Goal: Information Seeking & Learning: Learn about a topic

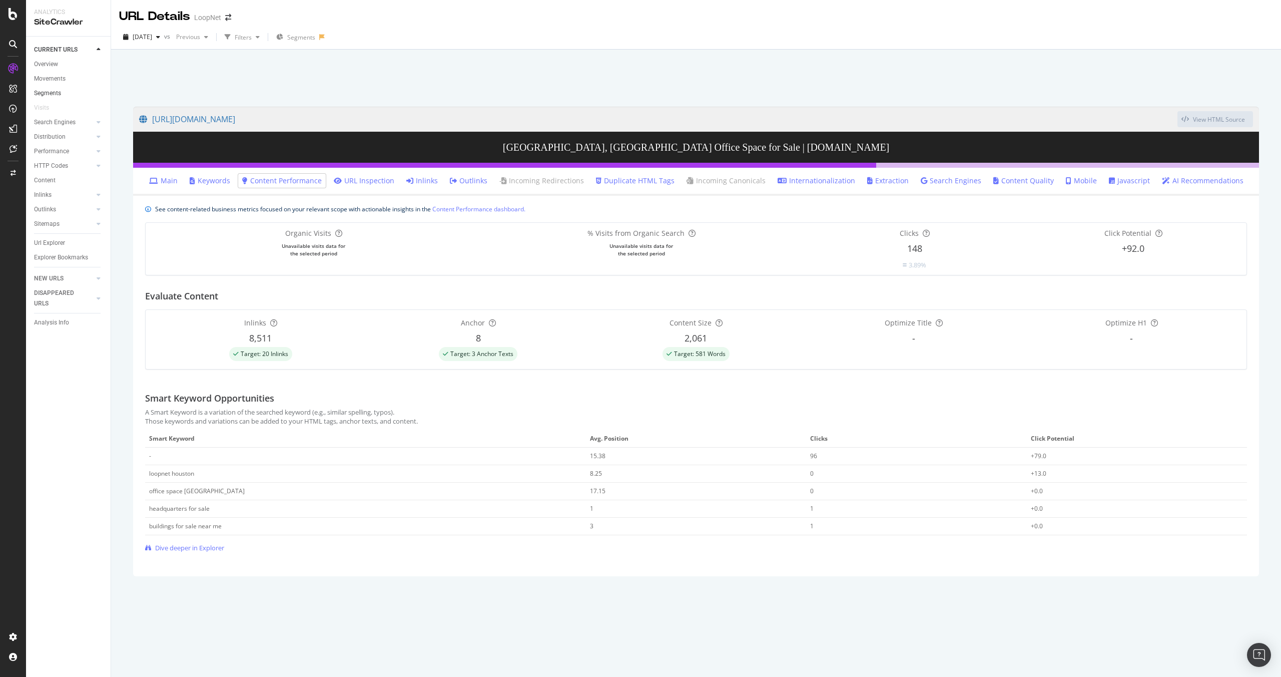
click at [62, 95] on link "Segments" at bounding box center [69, 93] width 70 height 11
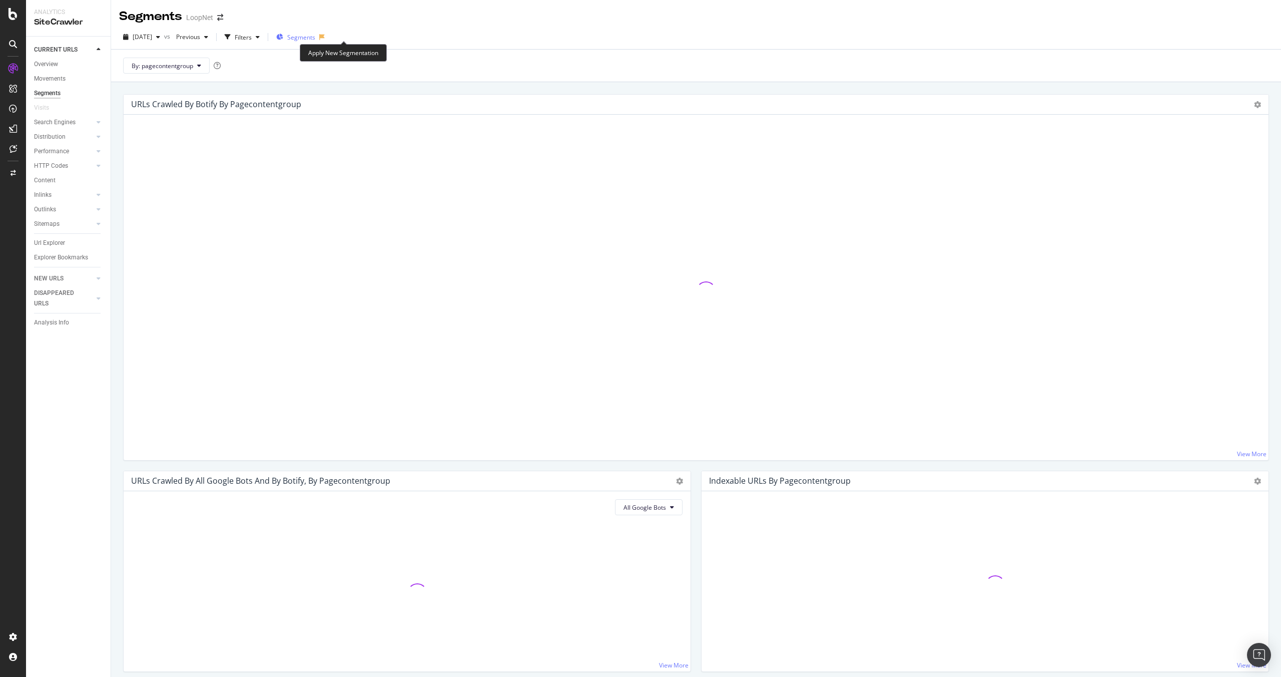
click at [315, 40] on span "Segments" at bounding box center [301, 37] width 28 height 9
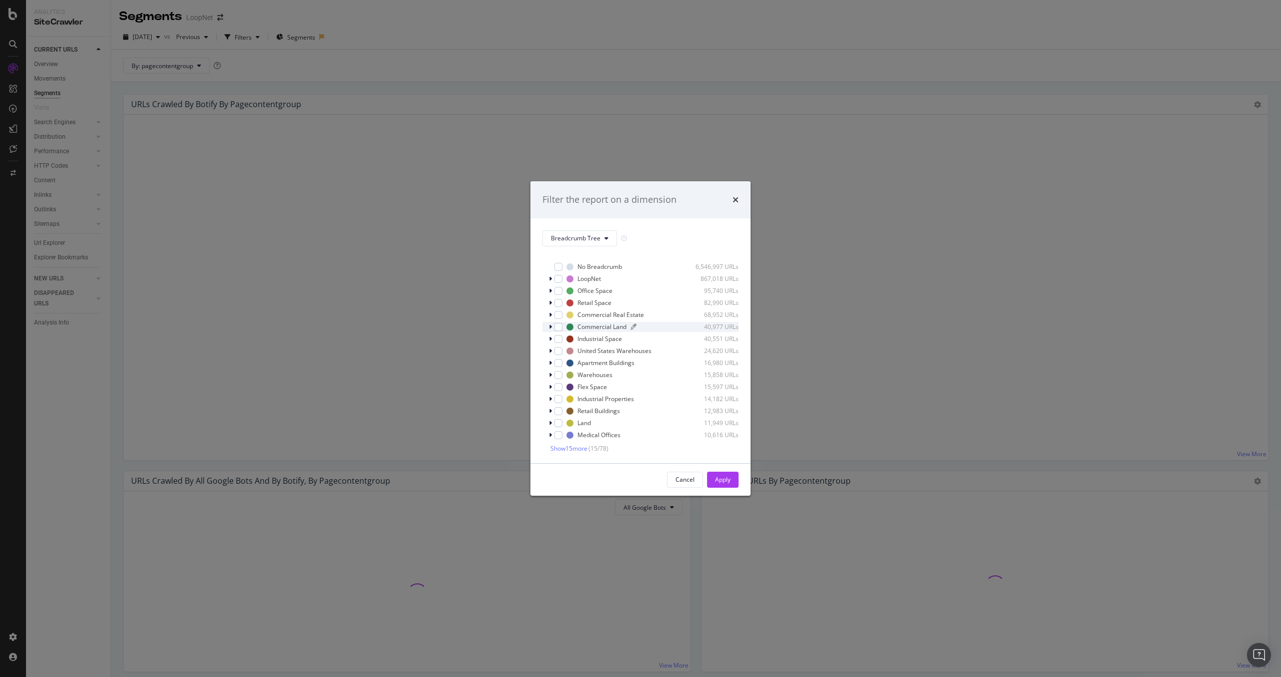
scroll to position [9, 0]
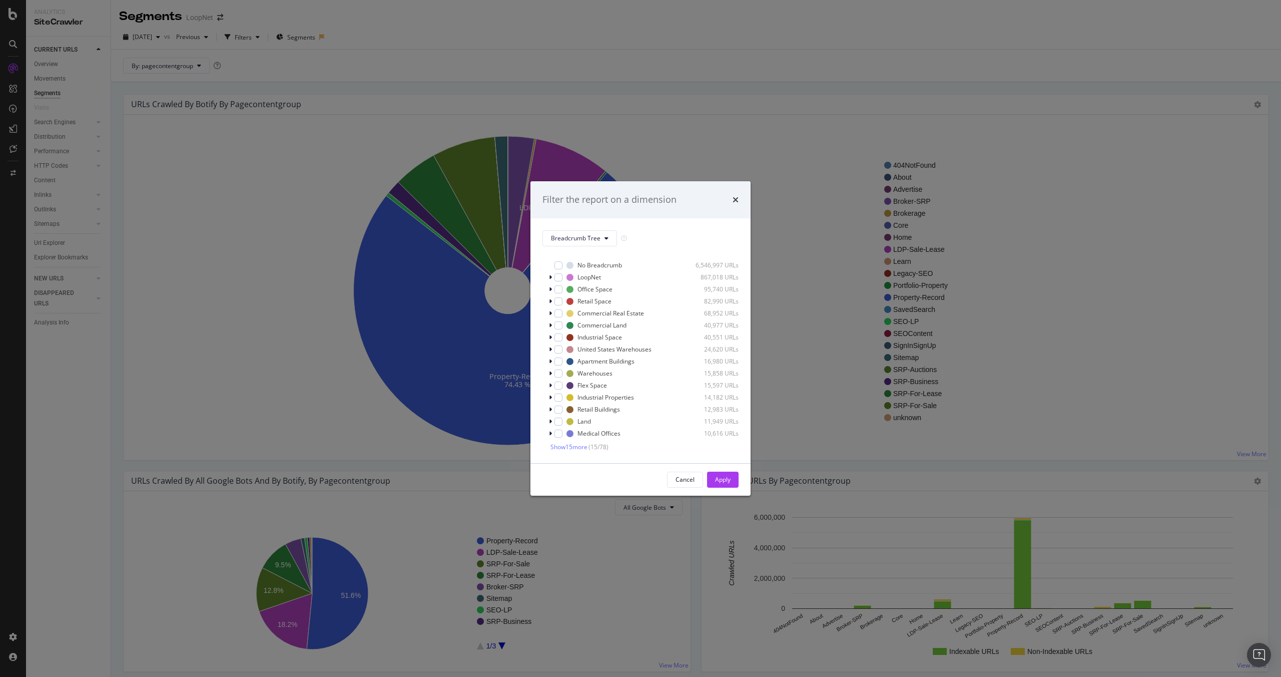
click at [208, 20] on div "Filter the report on a dimension Breadcrumb Tree Select all data available No B…" at bounding box center [640, 338] width 1281 height 677
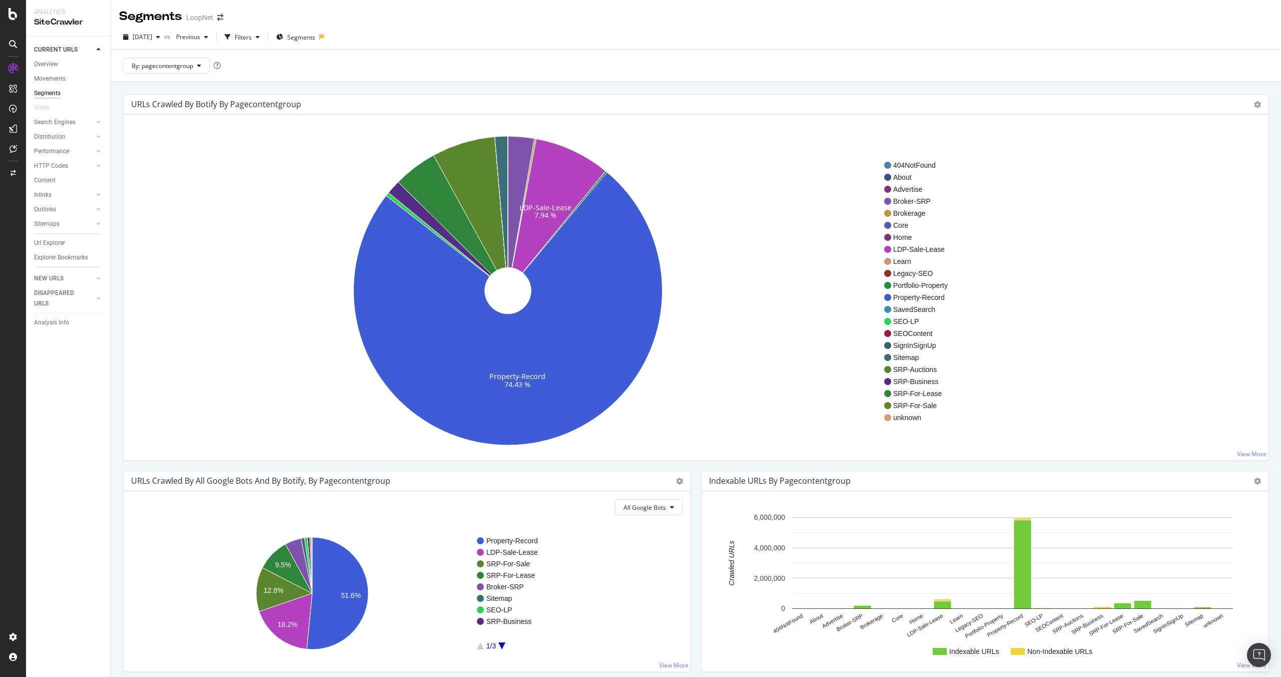
click at [212, 19] on div "LoopNet" at bounding box center [199, 18] width 27 height 10
click at [218, 21] on icon "arrow-right-arrow-left" at bounding box center [220, 17] width 6 height 7
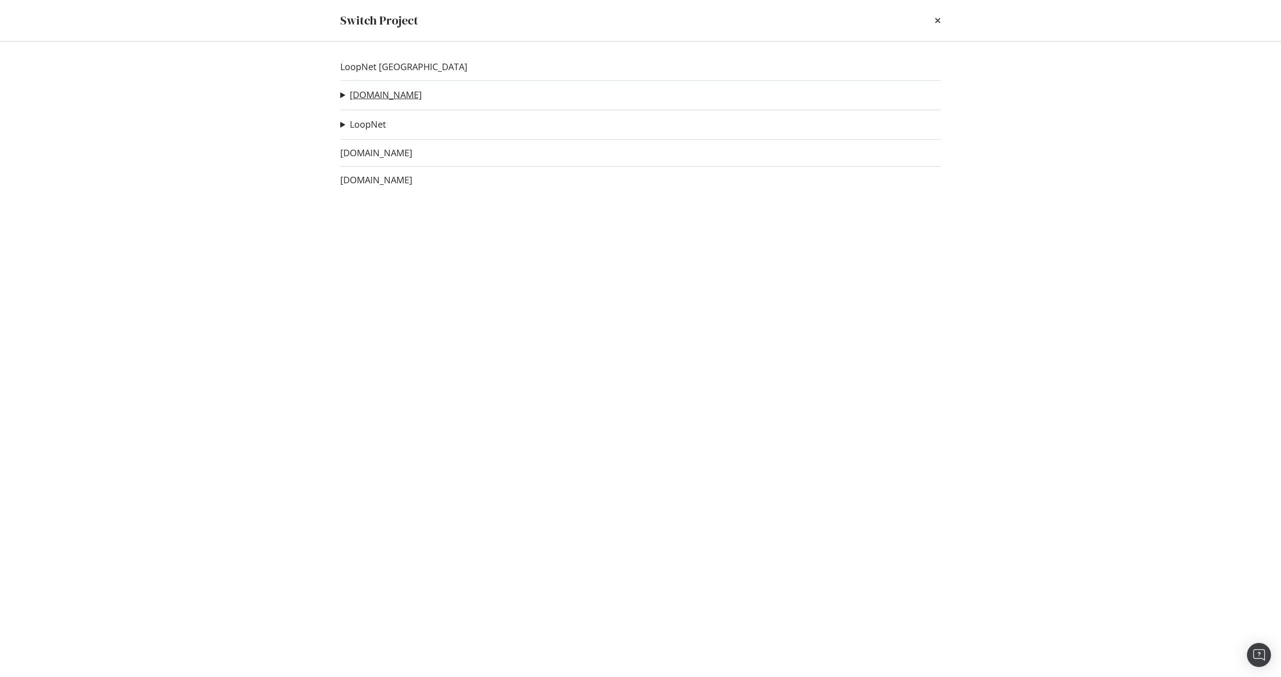
click at [391, 92] on link "[DOMAIN_NAME]" at bounding box center [386, 95] width 72 height 11
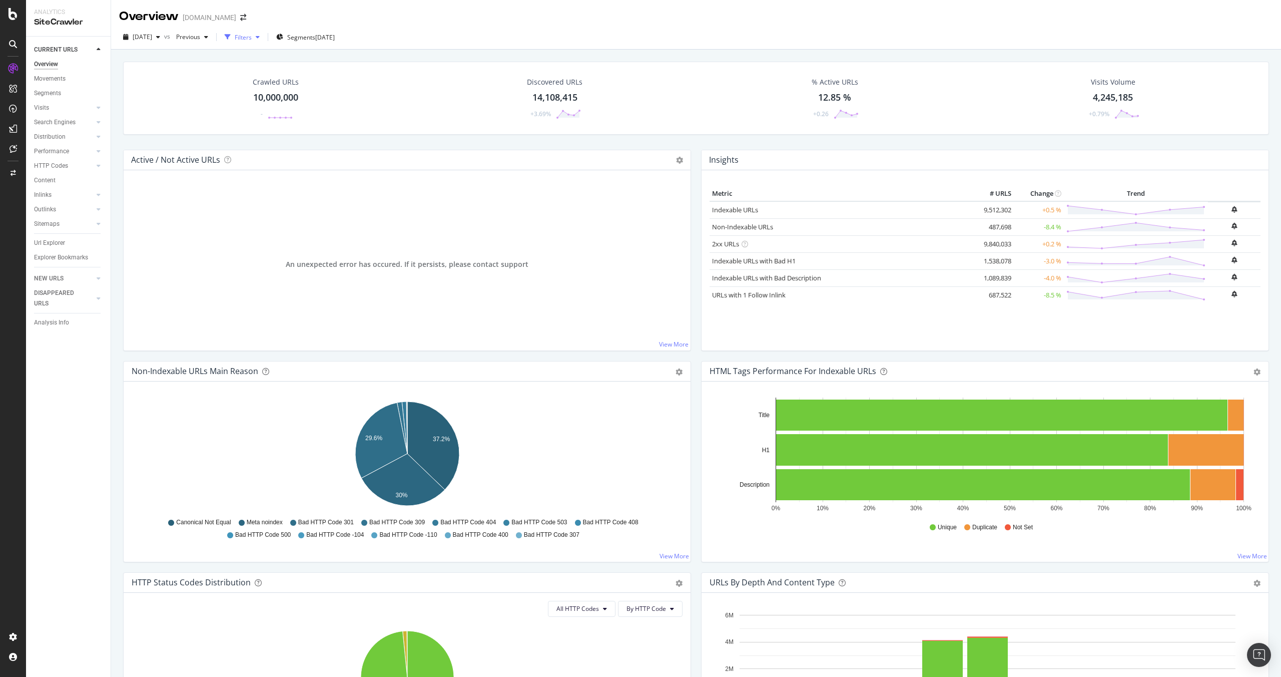
click at [264, 40] on div "Filters" at bounding box center [242, 37] width 43 height 15
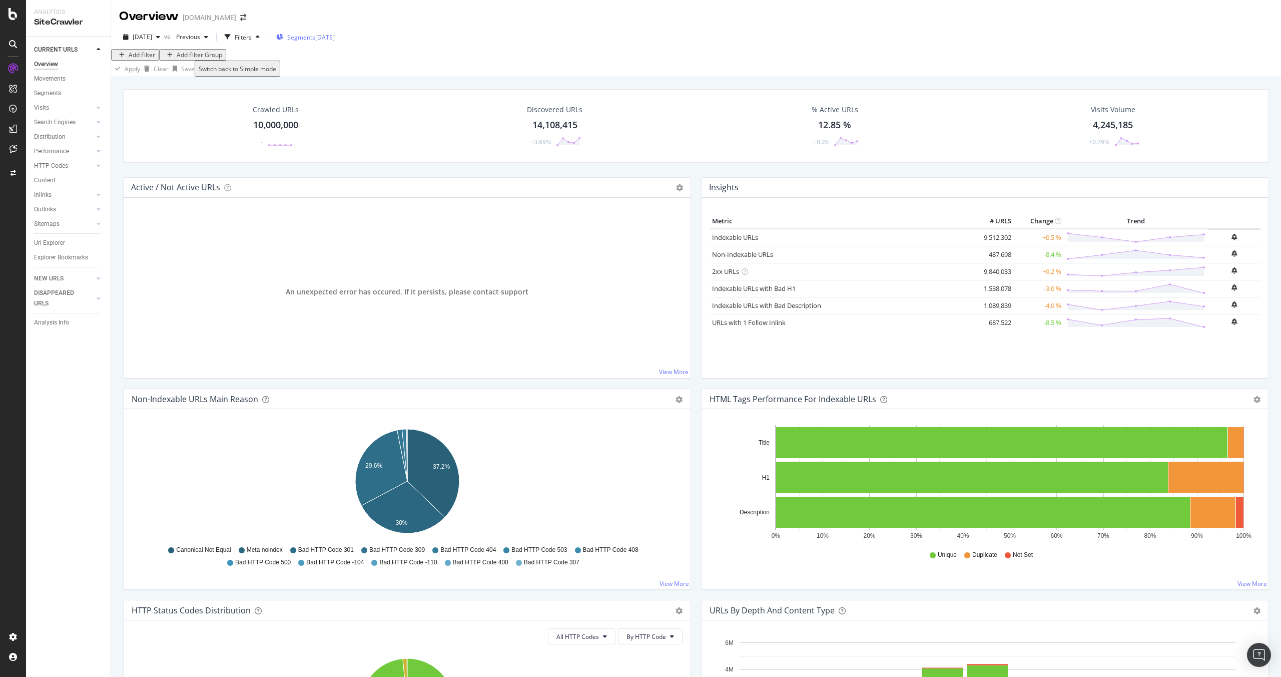
click at [333, 40] on div "Segments [DATE]" at bounding box center [305, 37] width 59 height 9
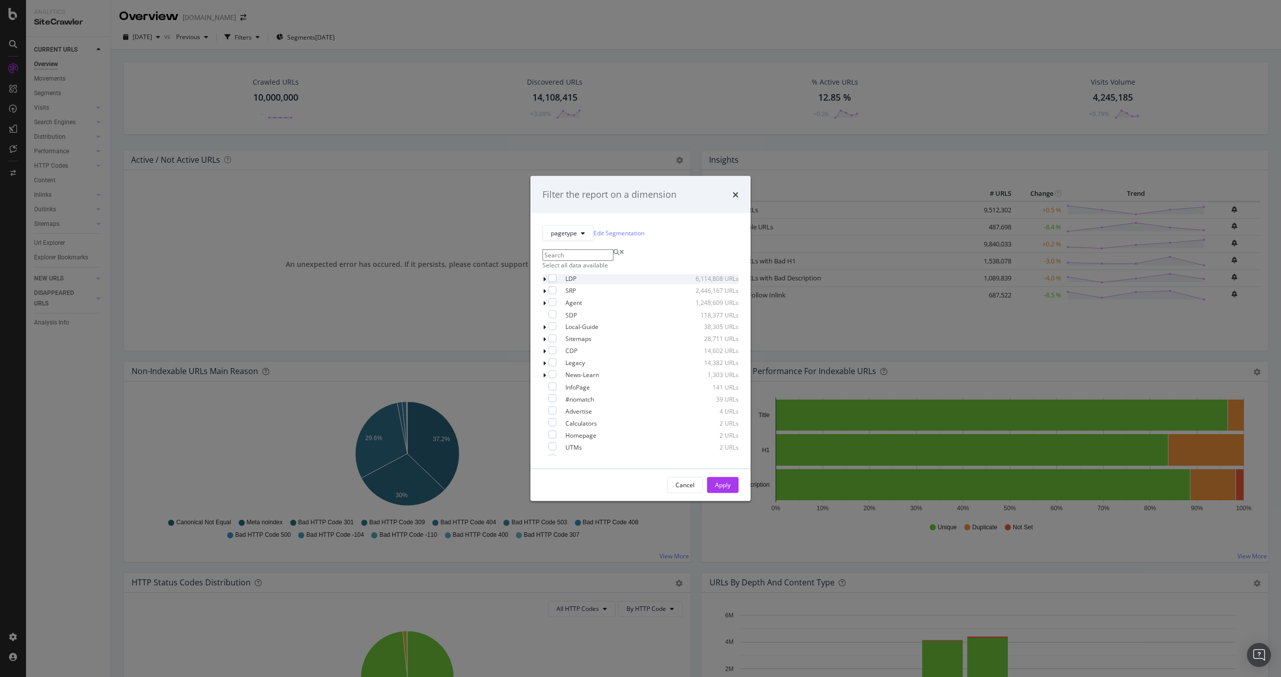
click at [543, 282] on icon "modal" at bounding box center [544, 279] width 3 height 6
click at [553, 308] on div "modal" at bounding box center [551, 303] width 6 height 10
click at [552, 306] on icon "modal" at bounding box center [550, 303] width 4 height 6
click at [553, 308] on div "modal" at bounding box center [551, 303] width 6 height 10
click at [549, 306] on icon "modal" at bounding box center [550, 303] width 4 height 6
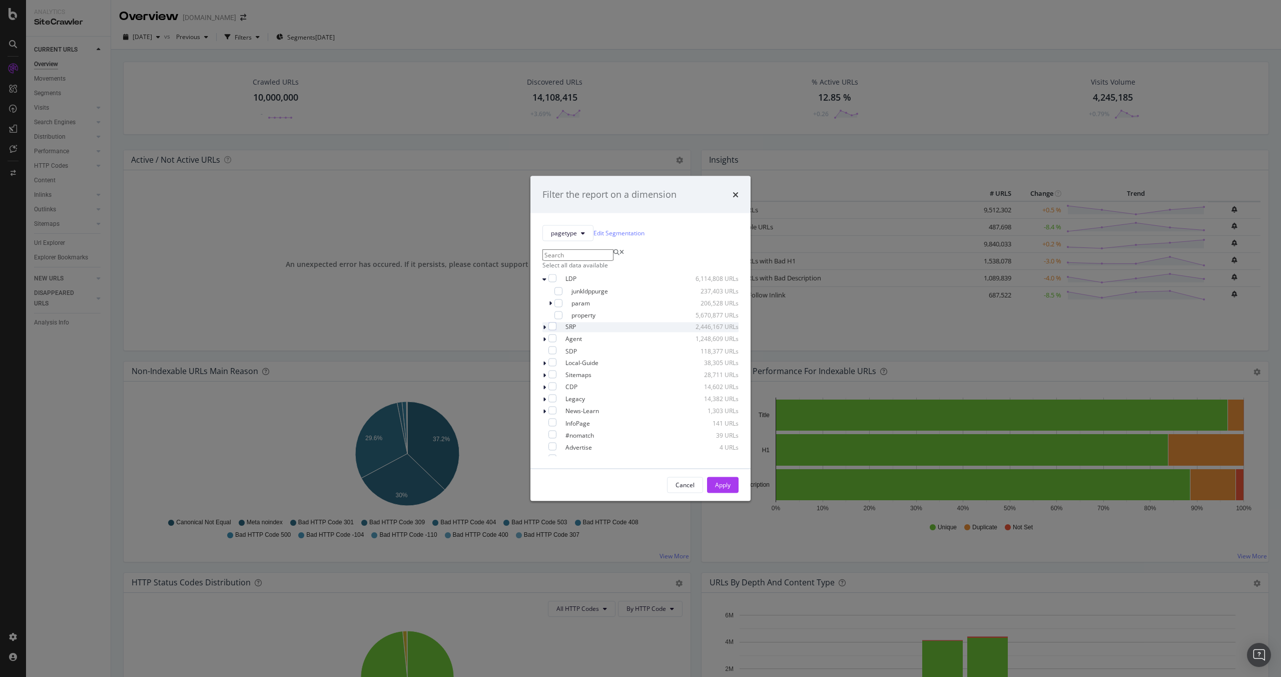
click at [544, 330] on icon "modal" at bounding box center [544, 327] width 3 height 6
click at [544, 330] on icon "modal" at bounding box center [544, 327] width 4 height 6
click at [544, 342] on icon "modal" at bounding box center [544, 339] width 3 height 6
click at [544, 342] on icon "modal" at bounding box center [544, 339] width 4 height 6
click at [575, 229] on span "pagetype" at bounding box center [564, 233] width 26 height 9
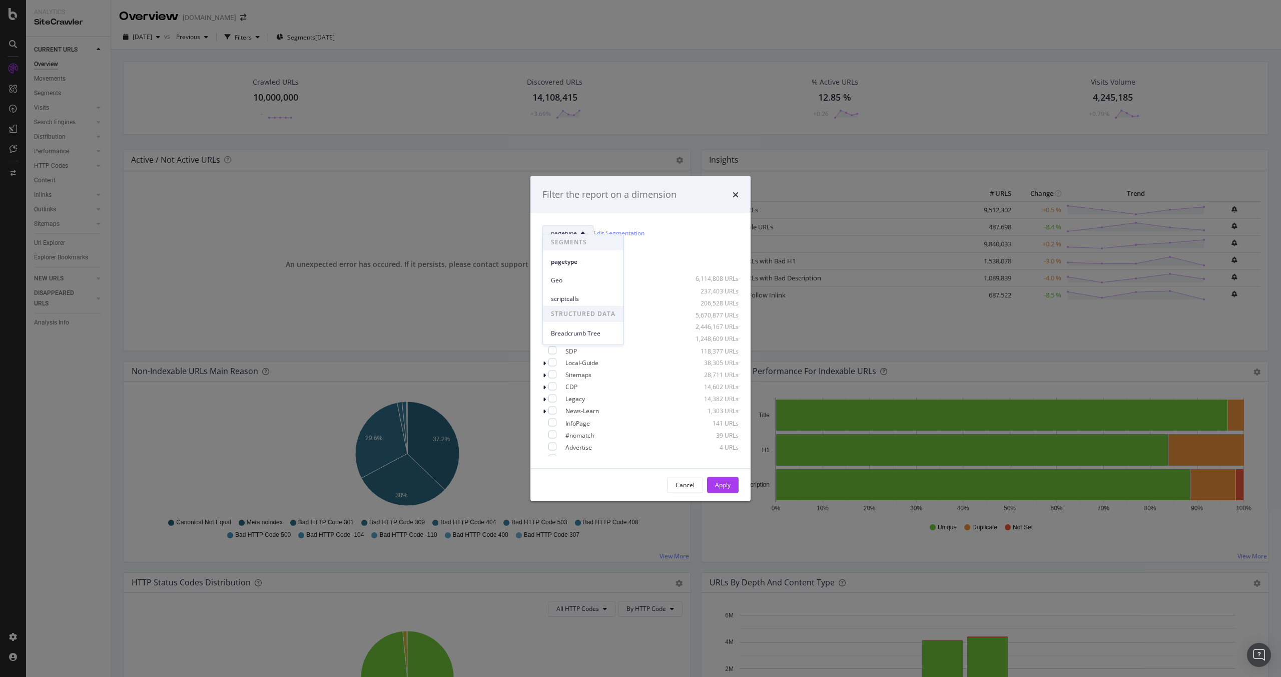
click at [574, 291] on div "scriptcalls" at bounding box center [583, 298] width 81 height 15
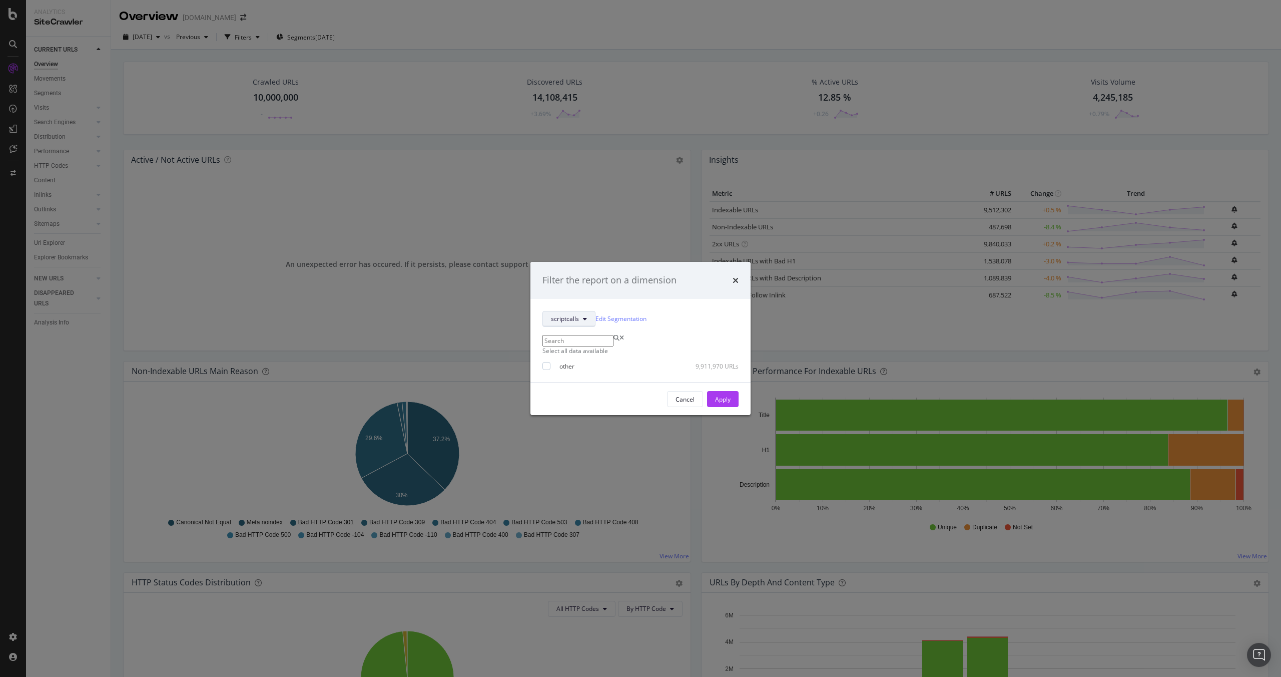
click at [590, 313] on button "scriptcalls" at bounding box center [568, 319] width 53 height 16
click at [562, 366] on span "Geo" at bounding box center [583, 366] width 65 height 9
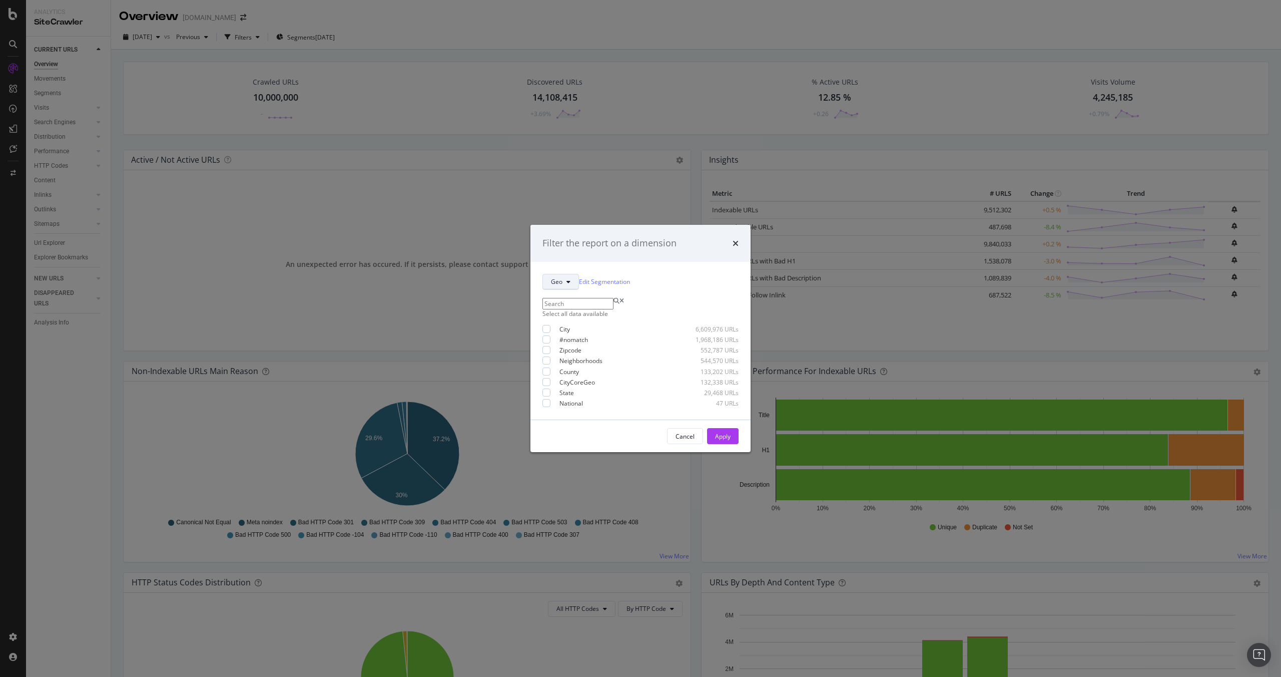
click at [561, 278] on span "Geo" at bounding box center [557, 281] width 12 height 9
click at [738, 239] on icon "times" at bounding box center [736, 243] width 6 height 8
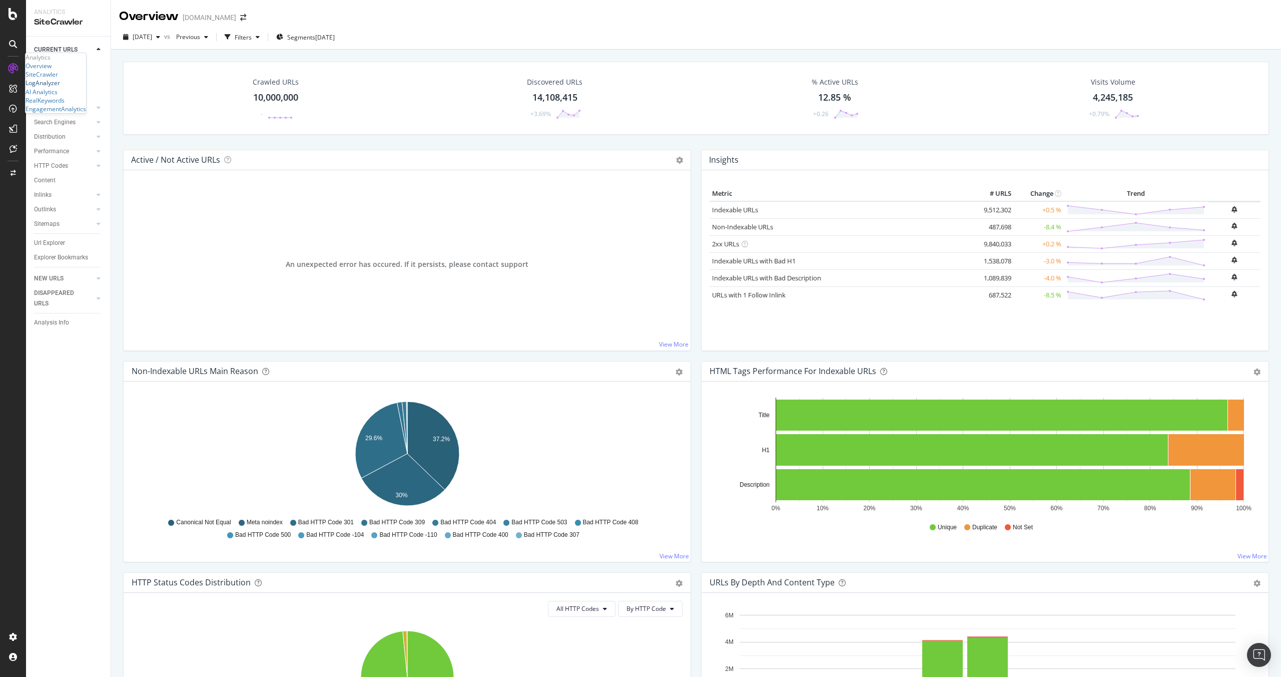
click at [59, 87] on div "LogAnalyzer" at bounding box center [43, 83] width 35 height 9
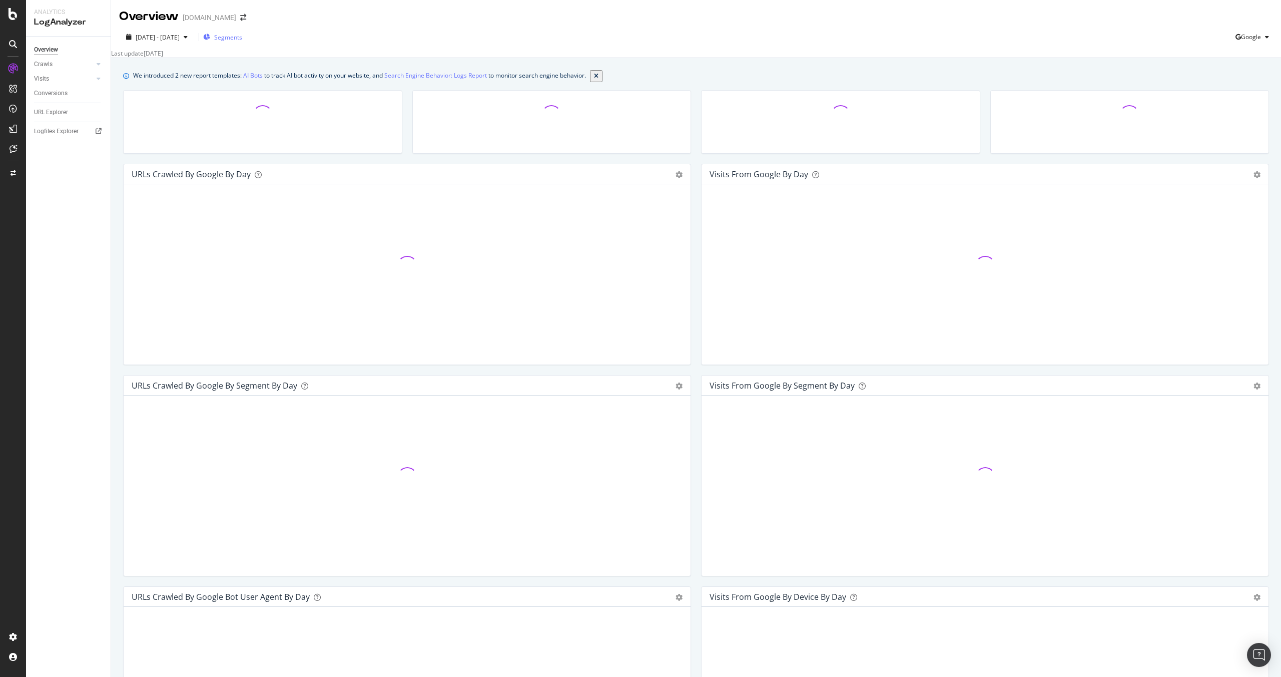
click at [242, 42] on div "Segments" at bounding box center [222, 37] width 39 height 15
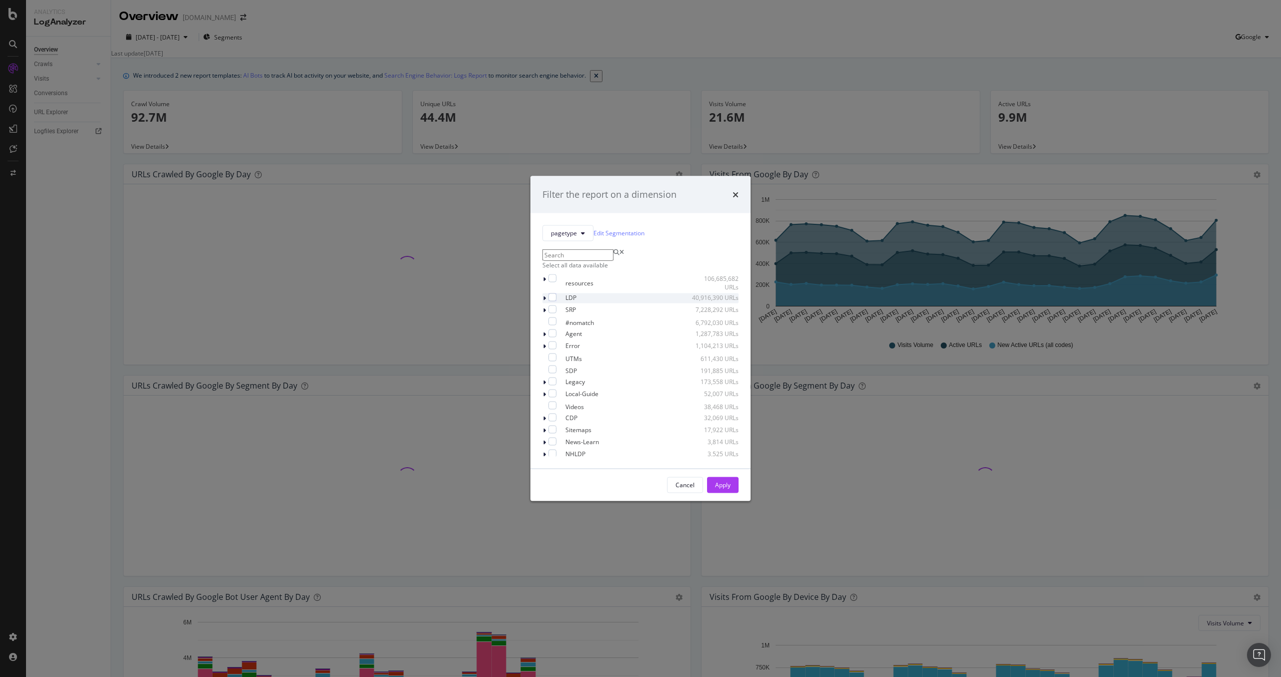
click at [546, 303] on div "modal" at bounding box center [545, 298] width 6 height 10
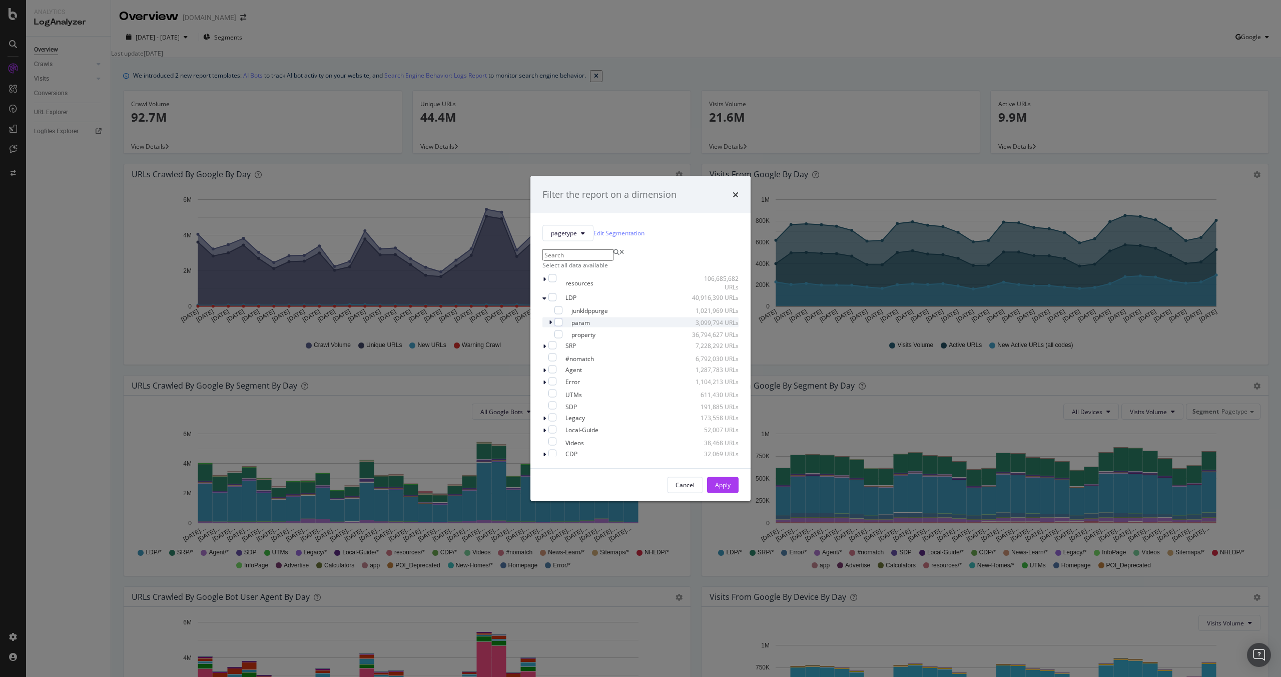
click at [553, 327] on div "modal" at bounding box center [551, 322] width 6 height 10
click at [550, 325] on icon "modal" at bounding box center [550, 322] width 4 height 6
click at [543, 282] on icon "modal" at bounding box center [544, 279] width 3 height 6
click at [543, 282] on icon "modal" at bounding box center [544, 279] width 4 height 6
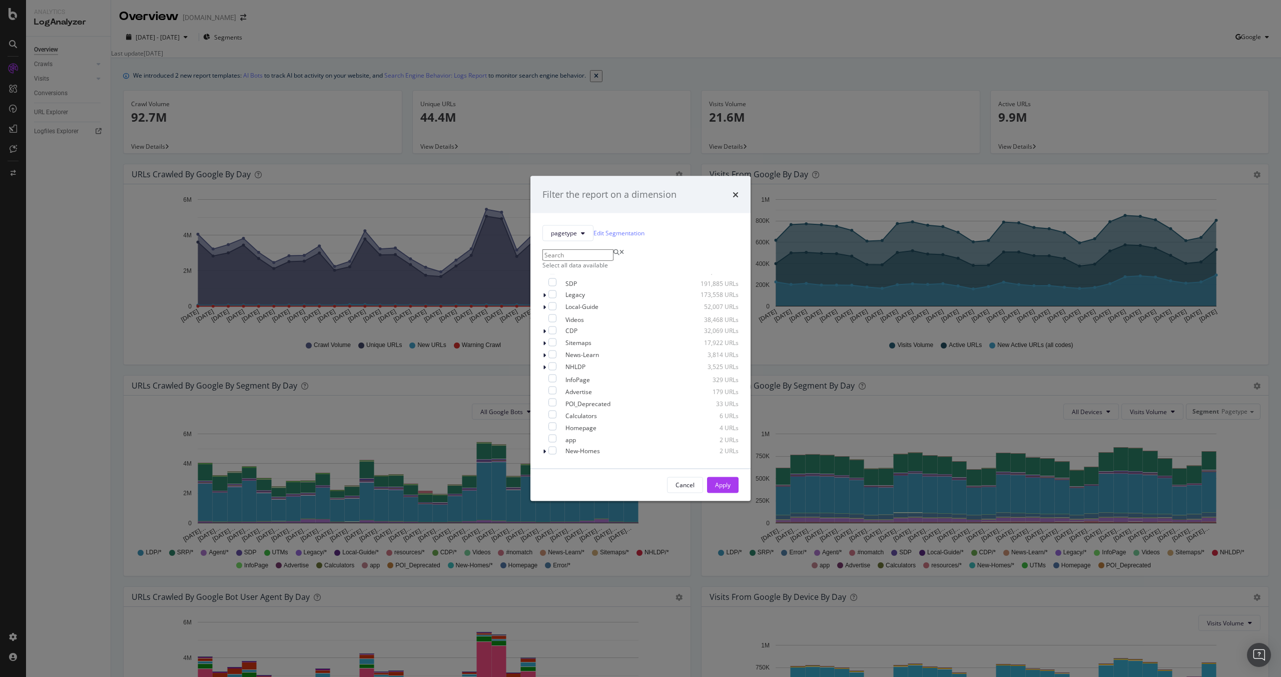
drag, startPoint x: 736, startPoint y: 184, endPoint x: 731, endPoint y: 190, distance: 7.8
click at [736, 190] on icon "times" at bounding box center [736, 194] width 6 height 8
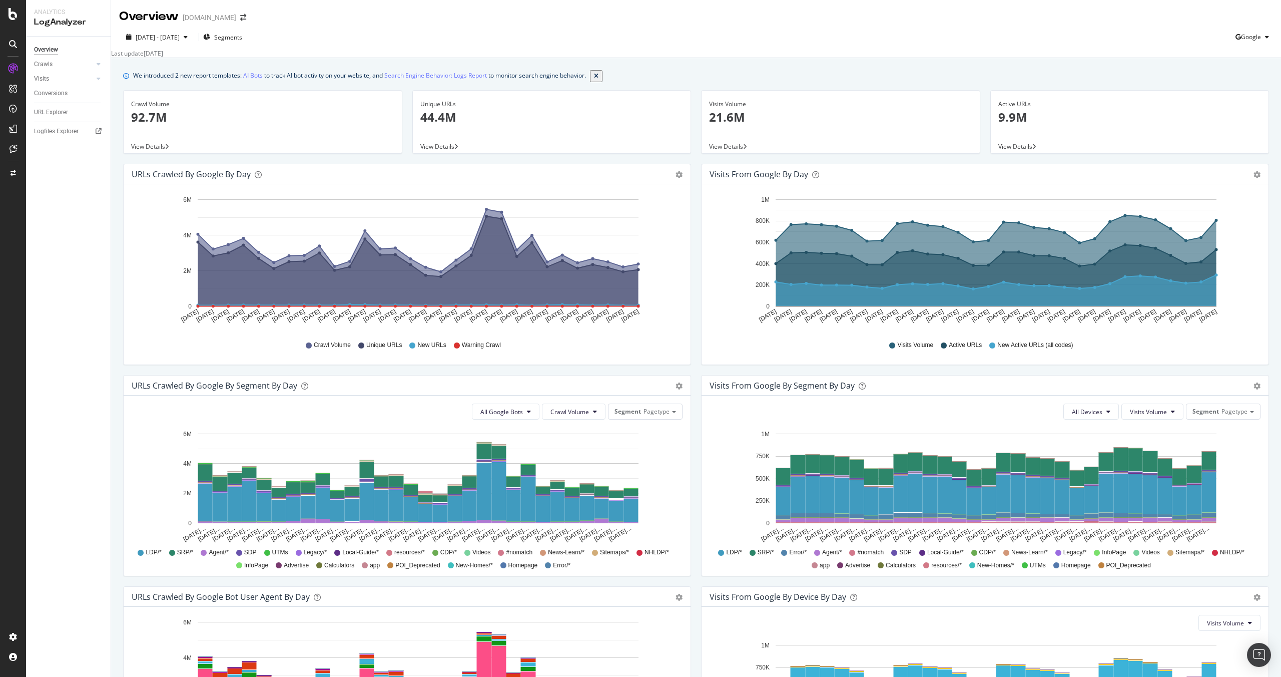
click at [42, 49] on div "Overview" at bounding box center [46, 50] width 24 height 11
